Goal: Task Accomplishment & Management: Manage account settings

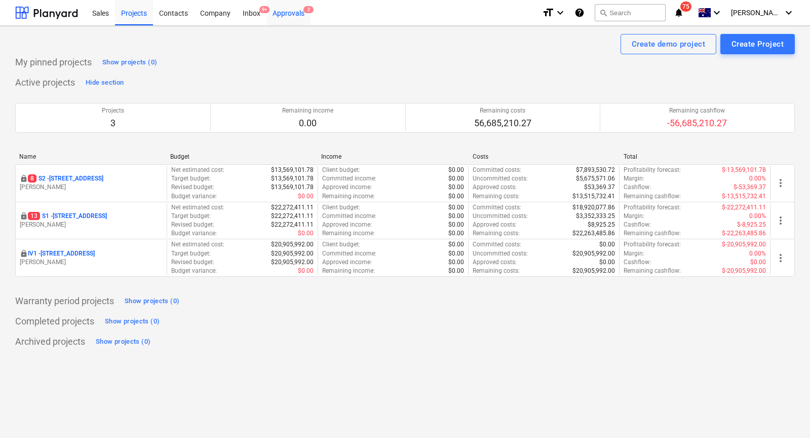
click at [309, 20] on div "Approvals 2" at bounding box center [288, 12] width 44 height 26
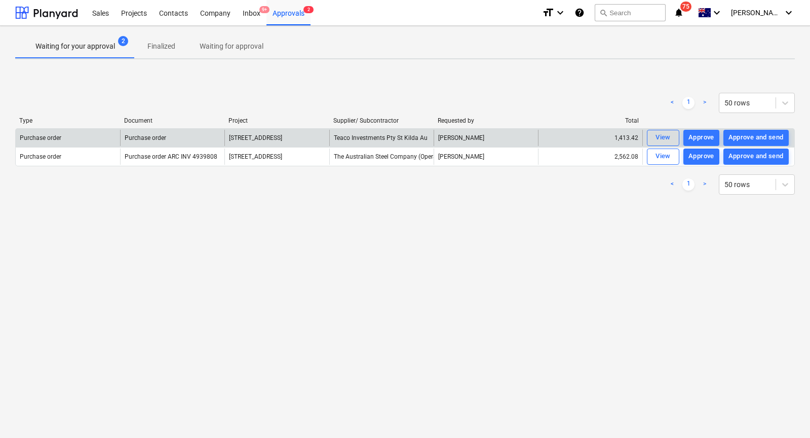
click at [459, 136] on div "[PERSON_NAME]" at bounding box center [486, 138] width 104 height 16
click at [417, 139] on div "Teaco Investments Pty St Kilda Au" at bounding box center [381, 138] width 104 height 16
click at [671, 142] on span "View" at bounding box center [663, 138] width 22 height 12
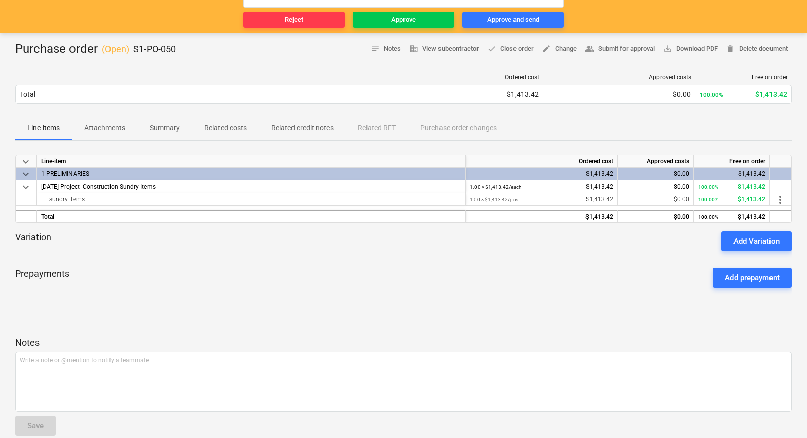
scroll to position [119, 0]
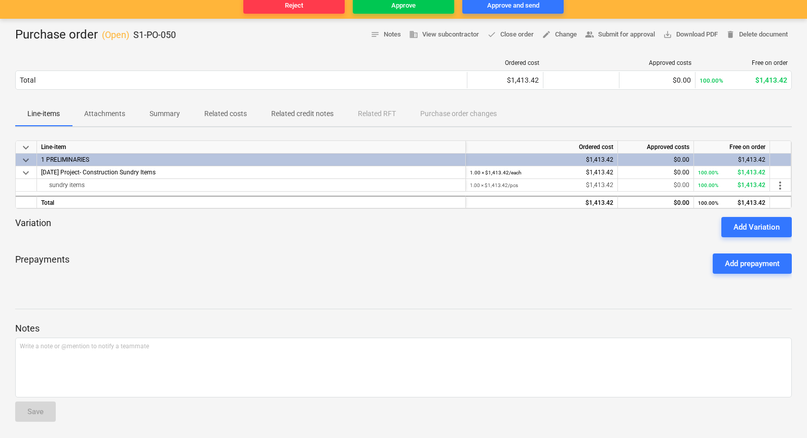
click at [123, 110] on p "Attachments" at bounding box center [104, 113] width 41 height 11
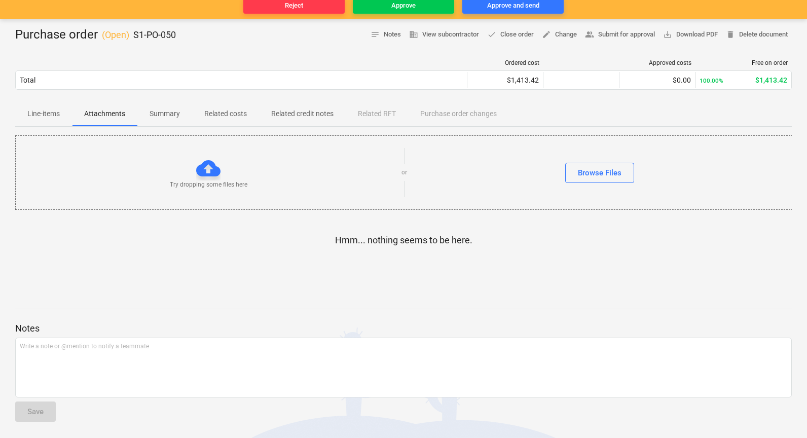
click at [45, 111] on p "Line-items" at bounding box center [43, 113] width 32 height 11
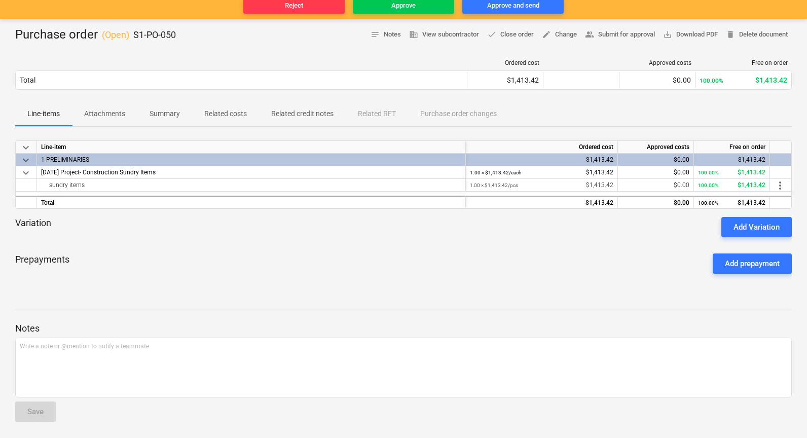
click at [244, 186] on div "sundry items" at bounding box center [251, 185] width 420 height 12
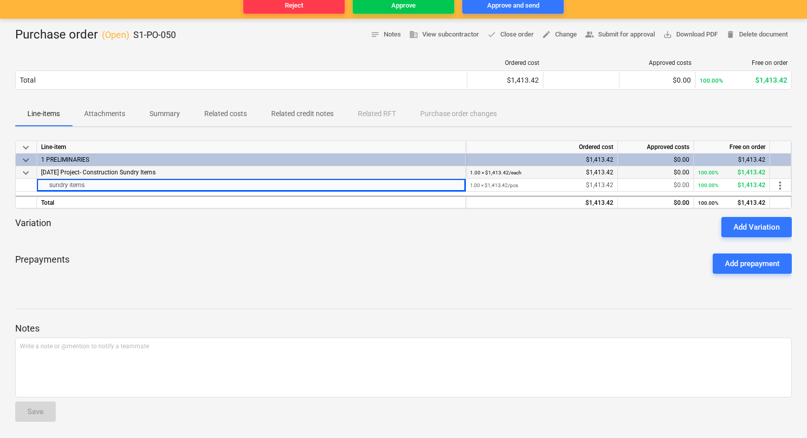
click at [251, 174] on div "[DATE] Project- Construction Sundry Items" at bounding box center [251, 172] width 429 height 13
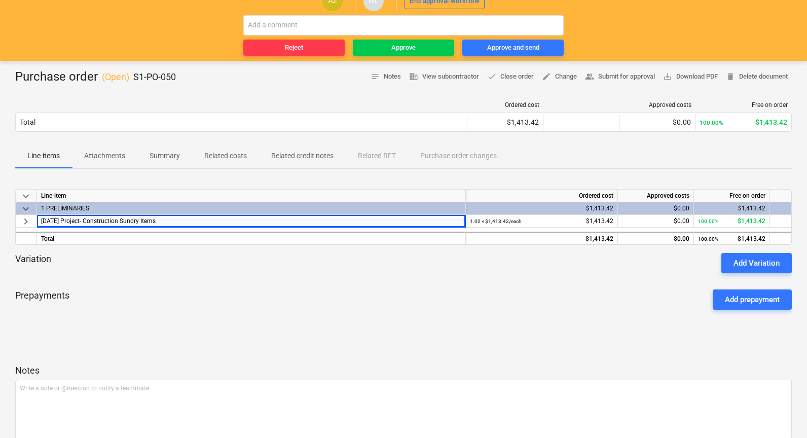
scroll to position [119, 0]
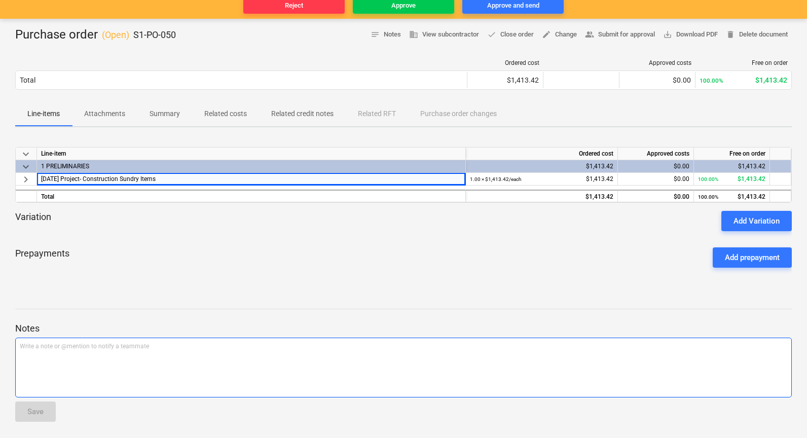
click at [296, 358] on div "Write a note or @mention to notify a teammate [PERSON_NAME]" at bounding box center [403, 367] width 776 height 60
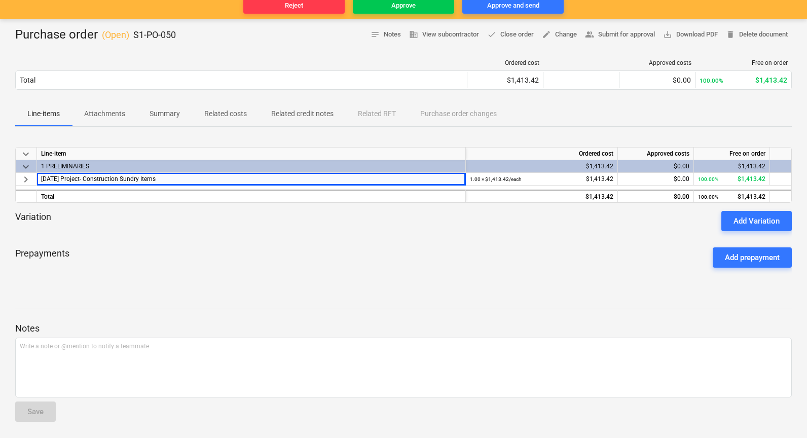
click at [105, 127] on div "Purchase order ( Open ) S1-PO-050 notes Notes business View subcontractor done …" at bounding box center [403, 228] width 807 height 419
click at [111, 115] on p "Attachments" at bounding box center [104, 113] width 41 height 11
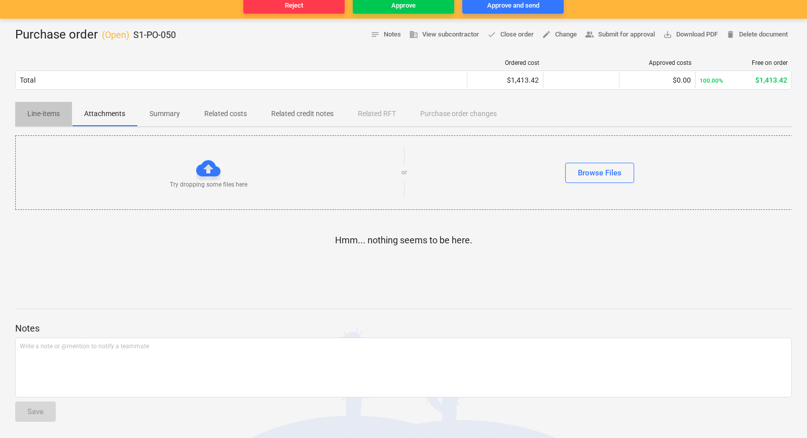
click at [57, 116] on p "Line-items" at bounding box center [43, 113] width 32 height 11
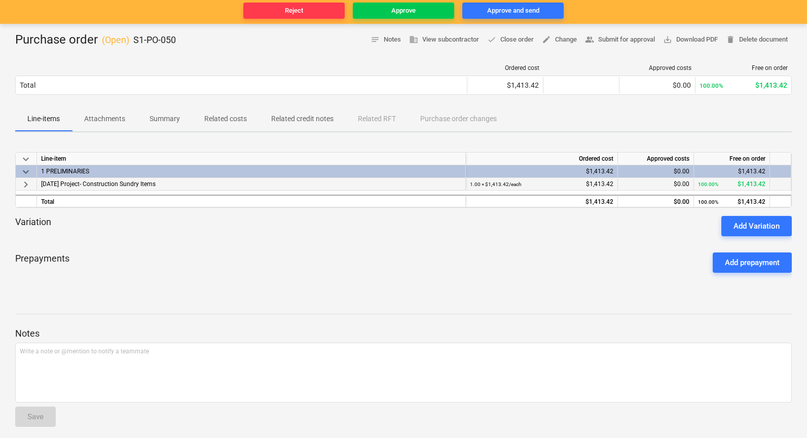
click at [486, 181] on small "1.00 × $1,413.42 / each" at bounding box center [496, 184] width 52 height 6
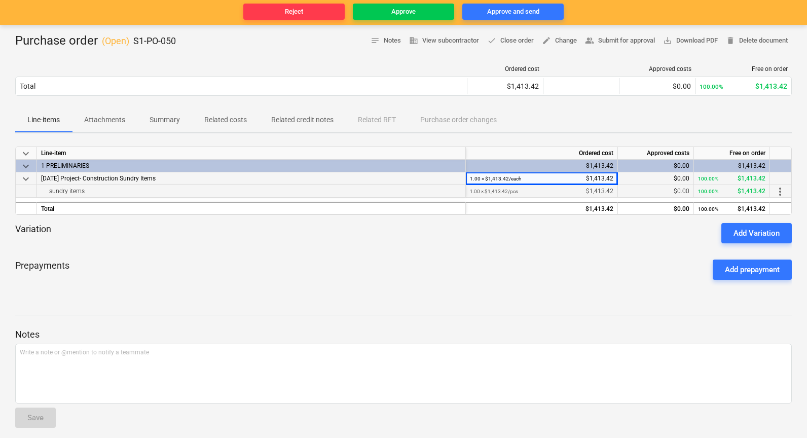
click at [486, 190] on small "1.00 × $1,413.42 / pcs" at bounding box center [494, 191] width 48 height 6
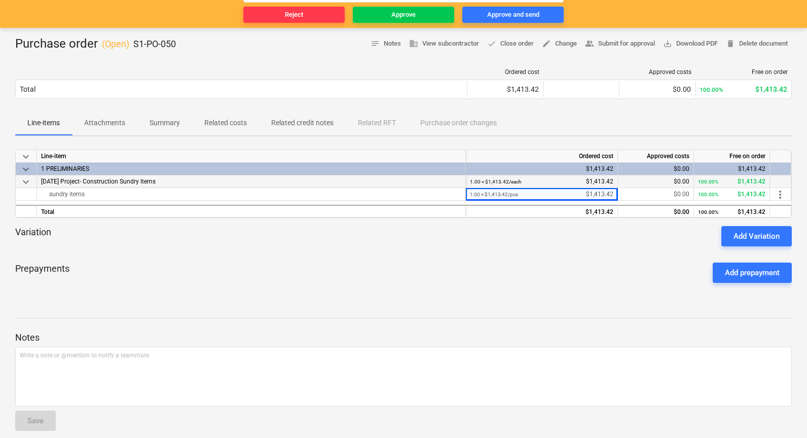
scroll to position [111, 0]
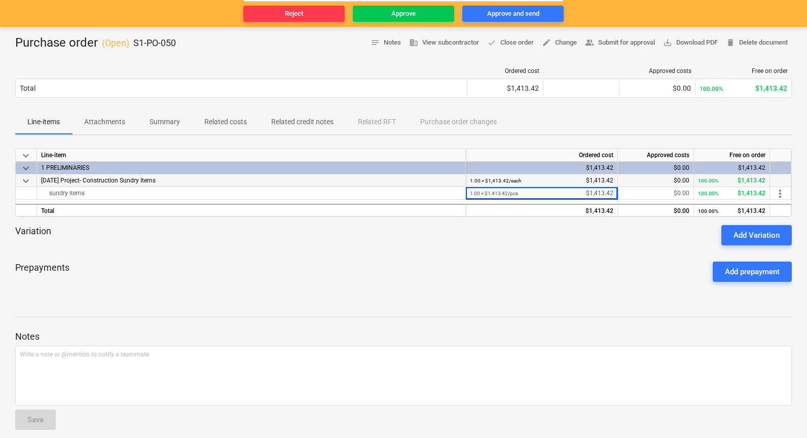
click at [538, 243] on div "Variation Add Variation" at bounding box center [403, 235] width 776 height 20
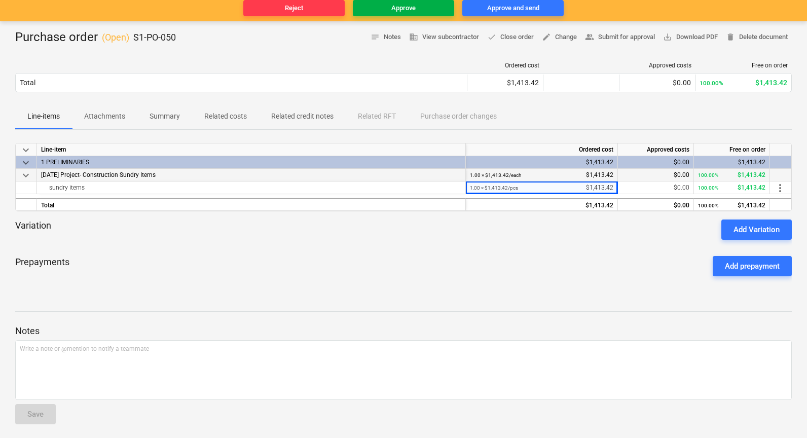
click at [417, 13] on span "Approve" at bounding box center [403, 9] width 93 height 12
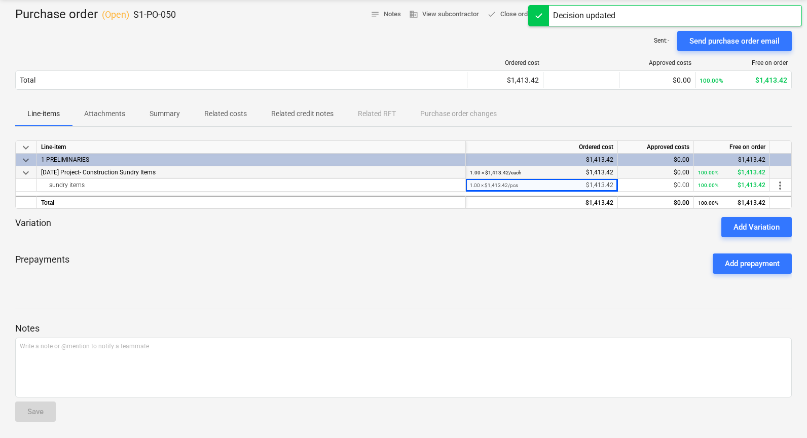
scroll to position [0, 0]
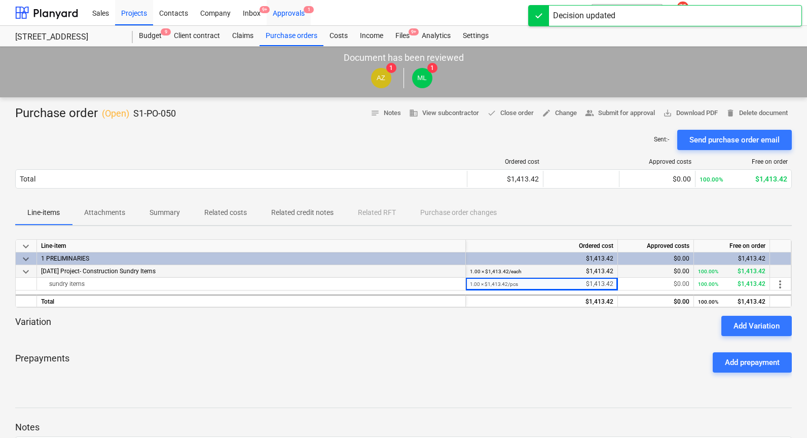
click at [293, 17] on div "Approvals 1" at bounding box center [288, 12] width 44 height 26
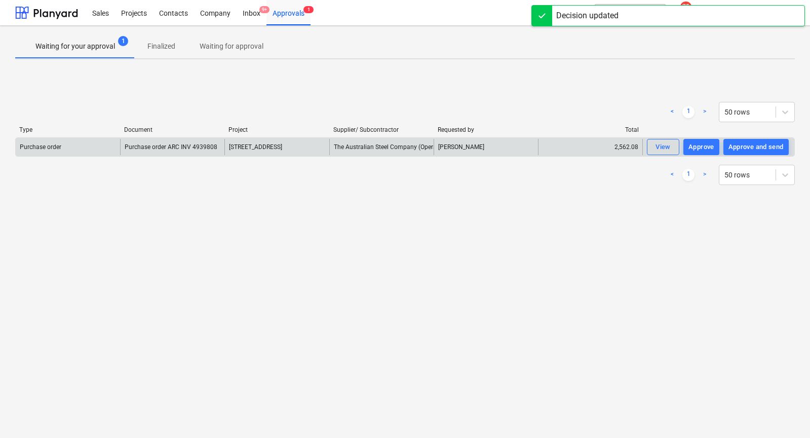
click at [480, 150] on div "[PERSON_NAME]" at bounding box center [486, 147] width 104 height 16
click at [662, 144] on div "View" at bounding box center [663, 147] width 15 height 12
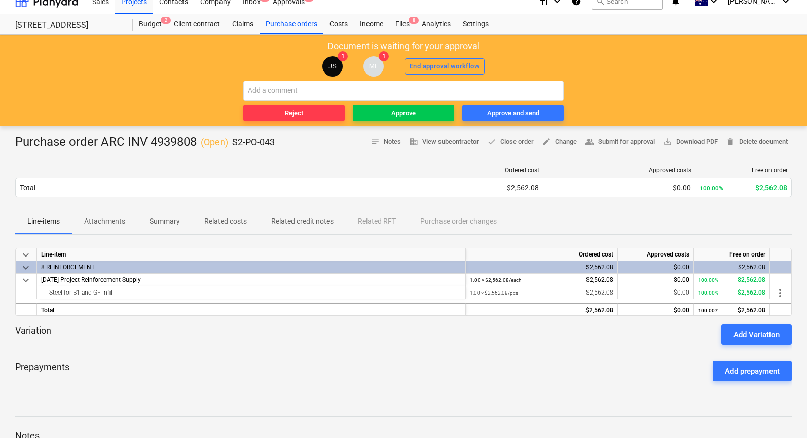
scroll to position [14, 0]
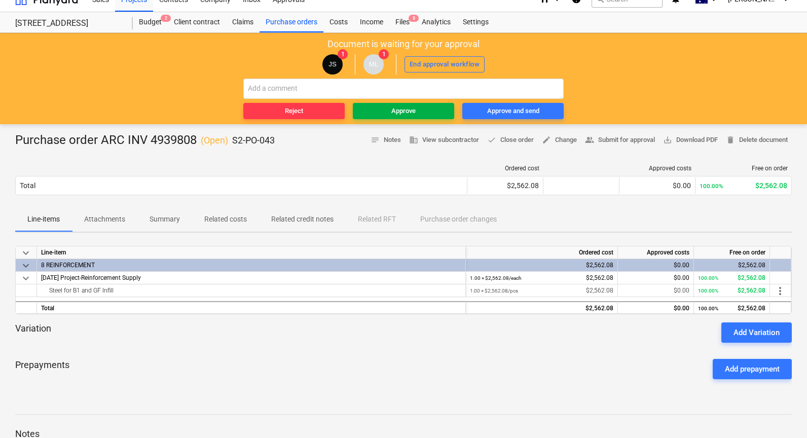
click at [396, 112] on div "Approve" at bounding box center [403, 111] width 24 height 12
